Goal: Communication & Community: Participate in discussion

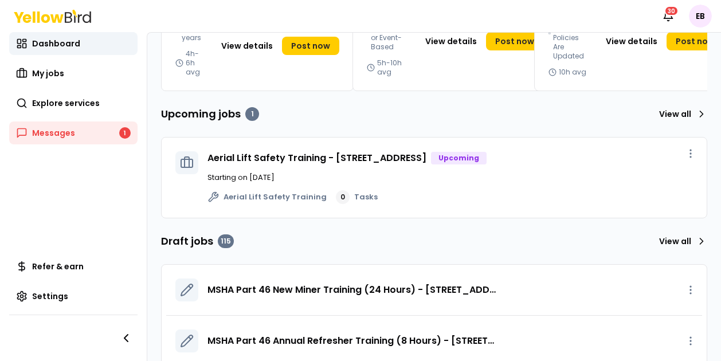
scroll to position [227, 0]
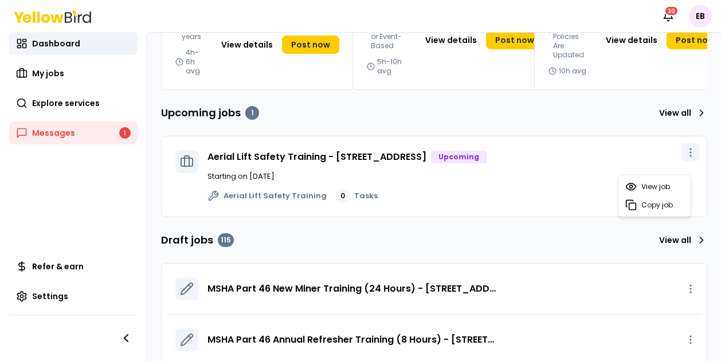
click at [686, 158] on icon "button" at bounding box center [690, 152] width 11 height 11
click at [673, 180] on link "View job" at bounding box center [654, 187] width 68 height 18
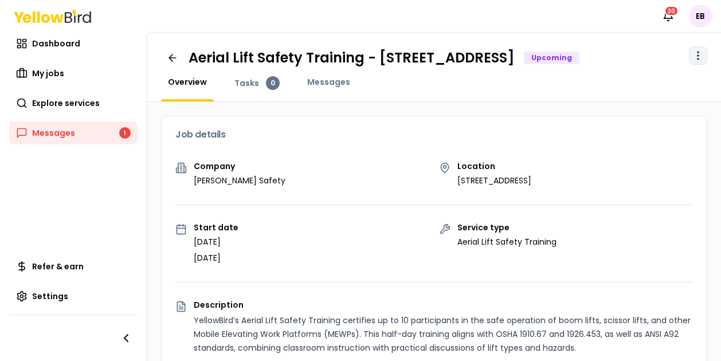
click at [696, 54] on html "Notifications 30 EB Dashboard My jobs Explore services Messages 1 Refer & earn …" at bounding box center [360, 180] width 721 height 361
click at [411, 135] on html "Notifications 30 EB Dashboard My jobs Explore services Messages 1 Refer & earn …" at bounding box center [360, 180] width 721 height 361
click at [308, 85] on div "Aerial Lift Safety Training - [STREET_ADDRESS] Upcoming Open menu Overview Task…" at bounding box center [433, 67] width 573 height 69
click at [322, 101] on div "Messages" at bounding box center [328, 88] width 57 height 25
click at [319, 88] on span "Messages" at bounding box center [328, 81] width 43 height 11
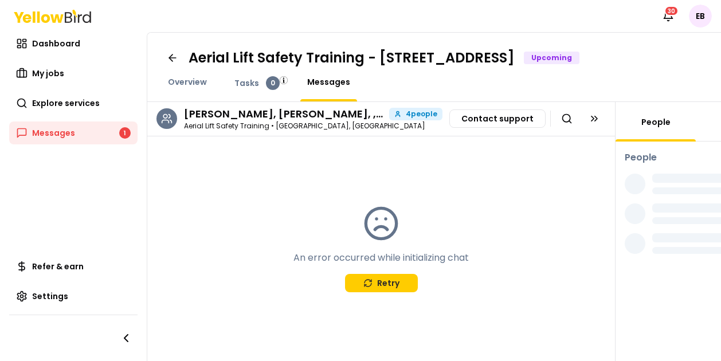
click at [368, 117] on h3 "[PERSON_NAME], [PERSON_NAME], , [PERSON_NAME]" at bounding box center [284, 114] width 201 height 10
click at [309, 119] on div "[PERSON_NAME], [PERSON_NAME], , [PERSON_NAME] 4 people" at bounding box center [313, 114] width 258 height 13
click at [385, 274] on button "Retry" at bounding box center [381, 283] width 73 height 18
